Goal: Find specific page/section: Find specific page/section

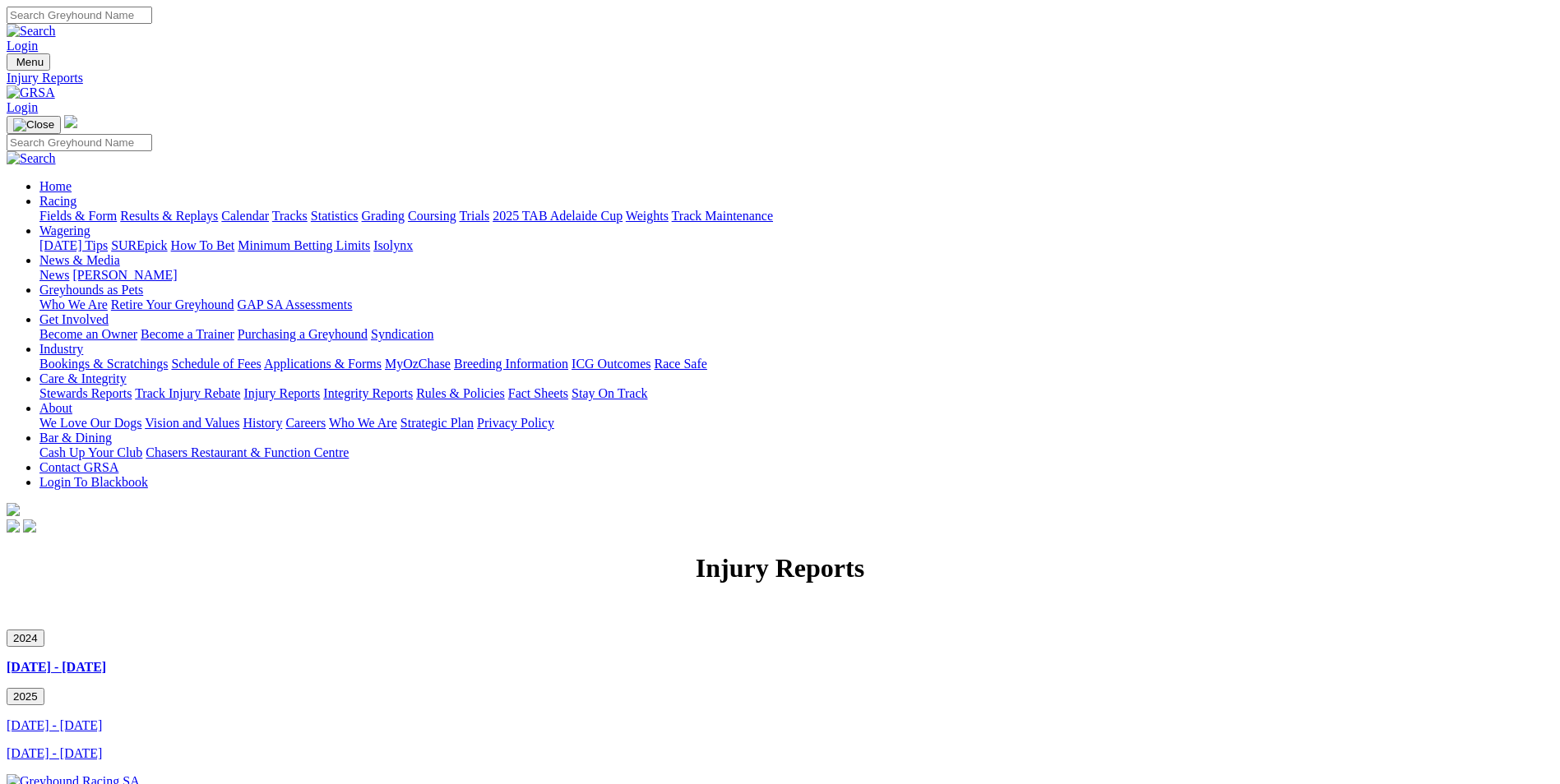
click at [44, 630] on button "2024" at bounding box center [26, 639] width 38 height 17
click at [106, 660] on link "[DATE] - [DATE]" at bounding box center [56, 667] width 99 height 14
click at [44, 630] on button "2024" at bounding box center [26, 639] width 38 height 17
click at [44, 688] on button "2025" at bounding box center [26, 696] width 38 height 17
